Goal: Use online tool/utility: Use online tool/utility

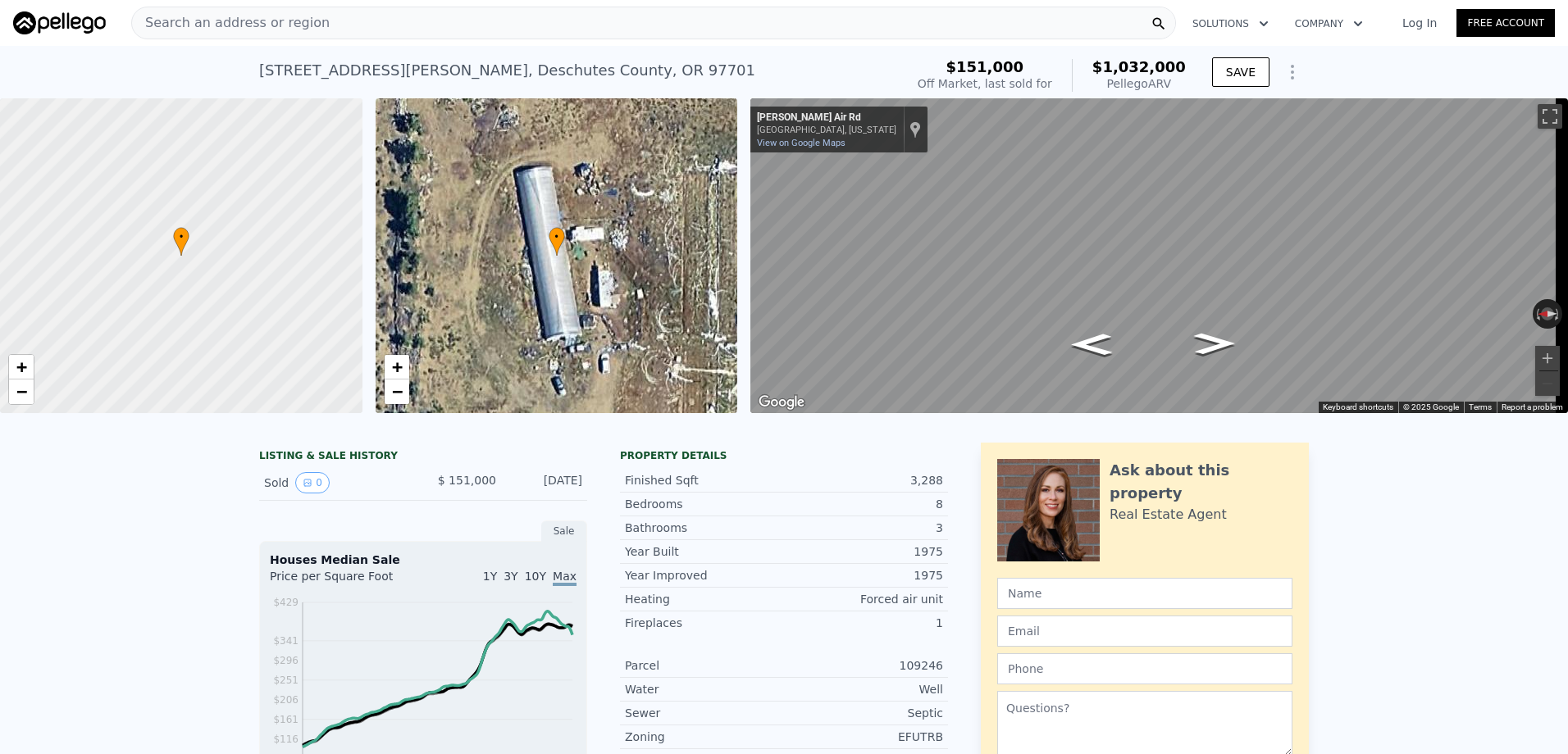
click at [1055, 311] on div "Map" at bounding box center [1159, 255] width 818 height 315
drag, startPoint x: 1214, startPoint y: 335, endPoint x: 1180, endPoint y: 335, distance: 34.0
click at [1180, 335] on icon "Go South, Gibson Air Rd" at bounding box center [1215, 344] width 77 height 32
click at [1209, 339] on icon "Go South, Gibson Air Rd" at bounding box center [1215, 344] width 77 height 32
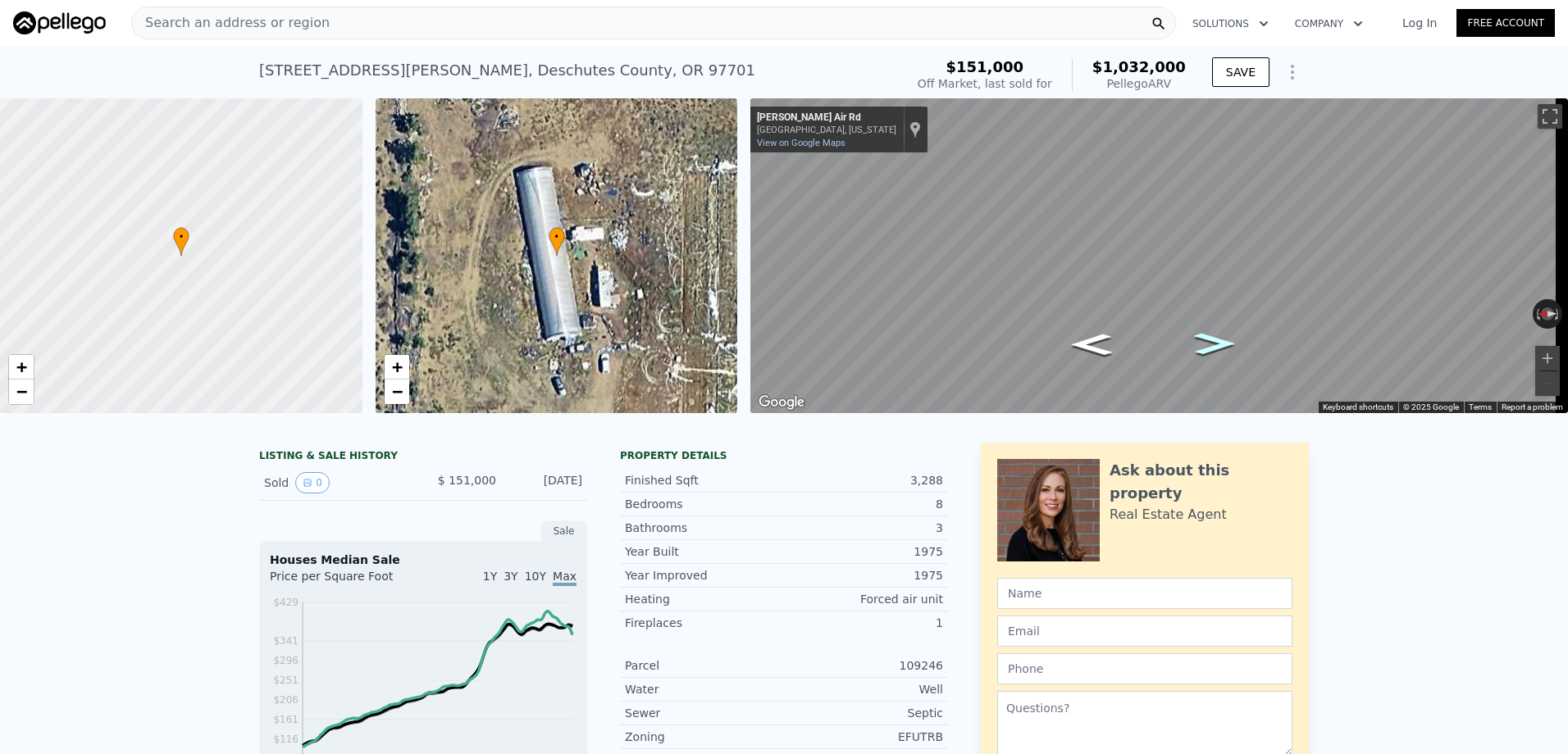
click at [1209, 339] on icon "Go South, Gibson Air Rd" at bounding box center [1215, 344] width 77 height 32
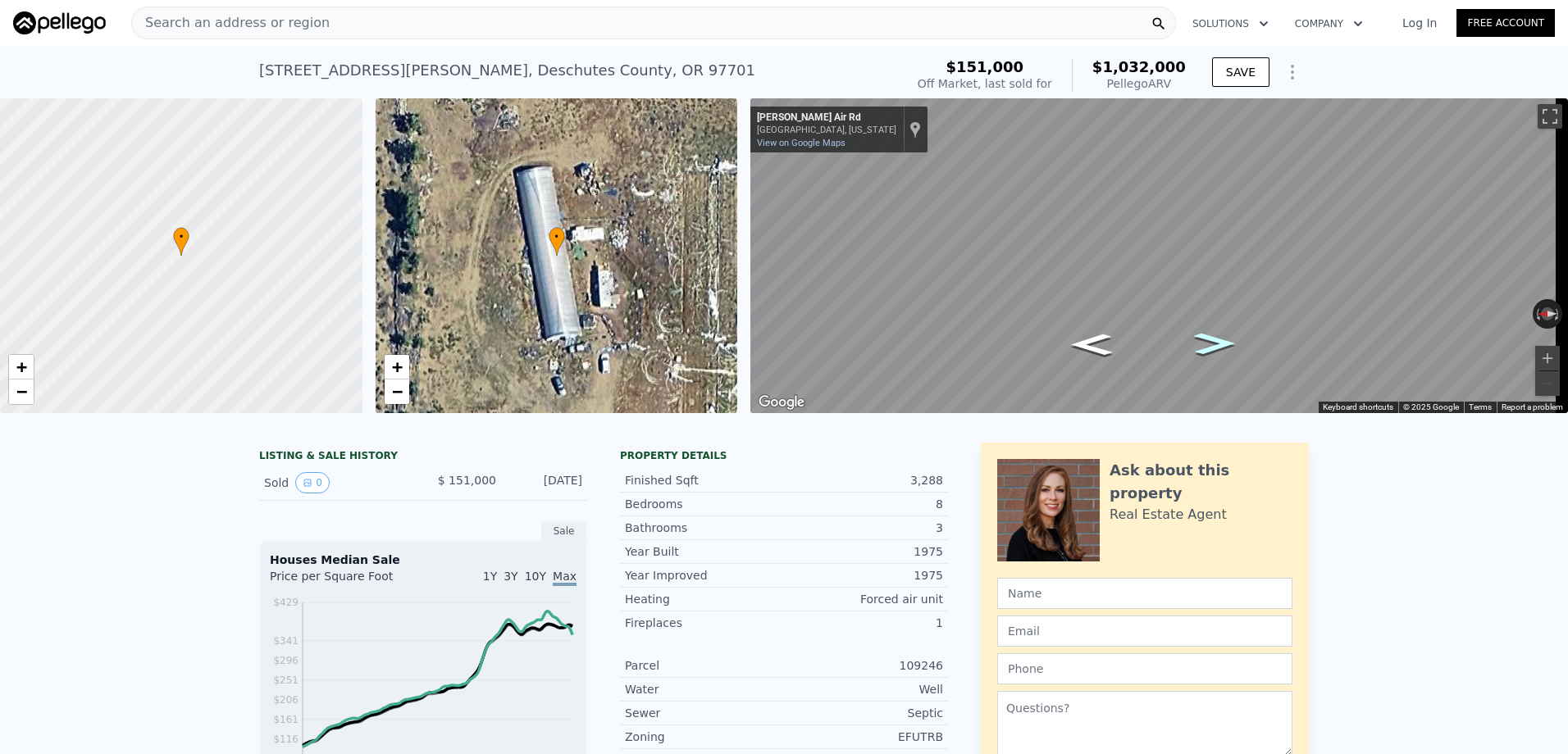
click at [1217, 343] on icon "Go South, Gibson Air Rd" at bounding box center [1215, 344] width 77 height 32
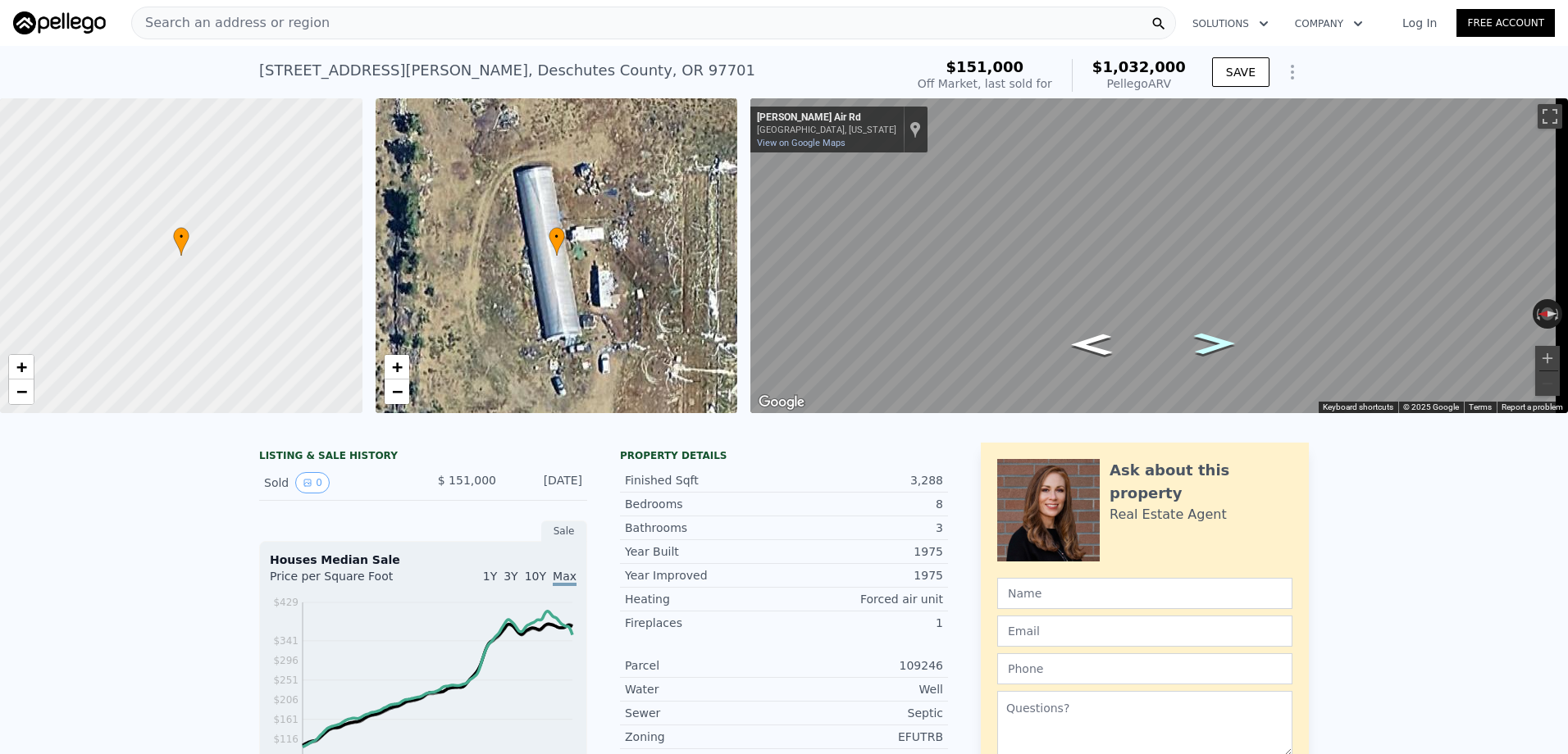
click at [1217, 343] on icon "Go South, Gibson Air Rd" at bounding box center [1215, 344] width 77 height 32
click at [558, 279] on div "• + −" at bounding box center [556, 255] width 362 height 315
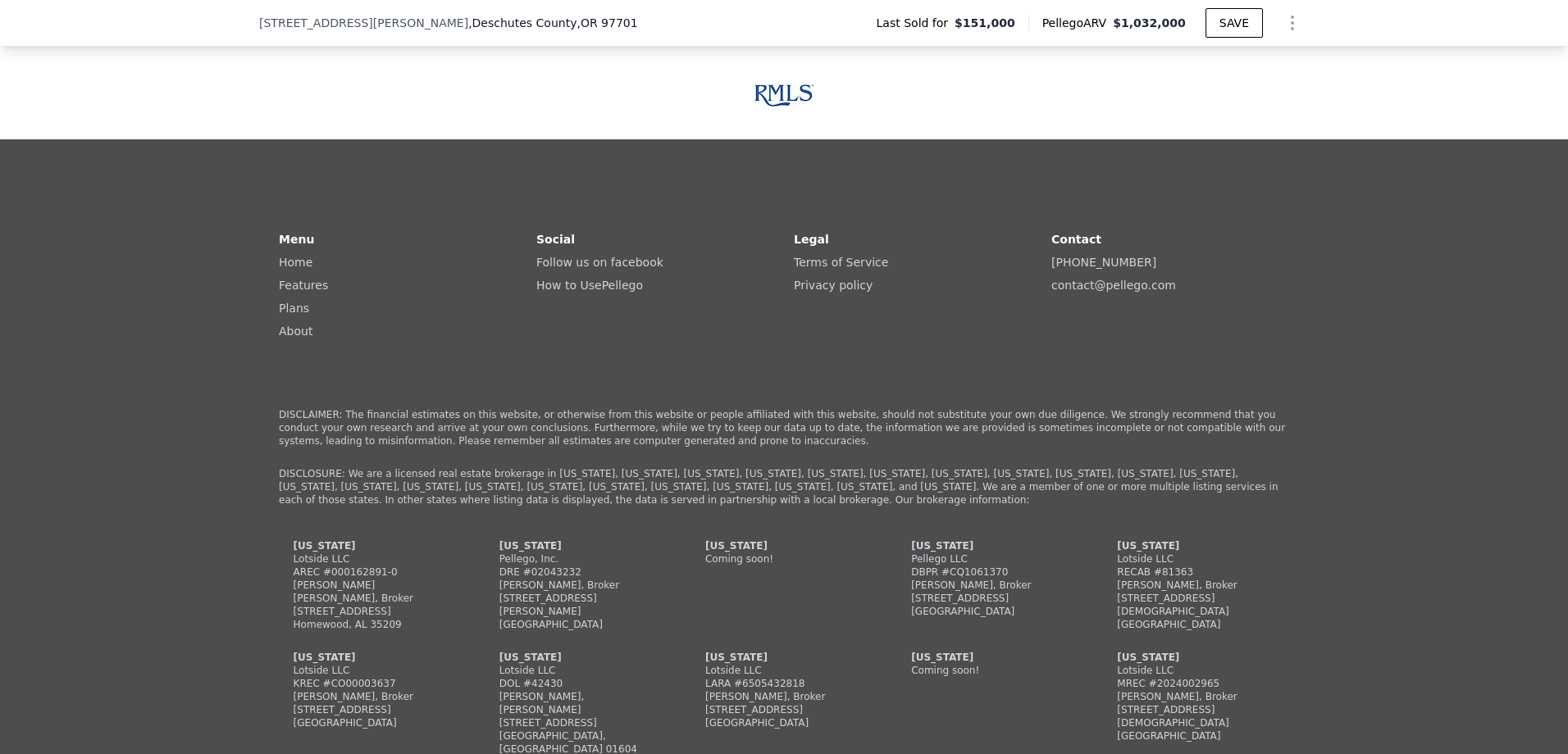
scroll to position [3028, 0]
